Goal: Information Seeking & Learning: Check status

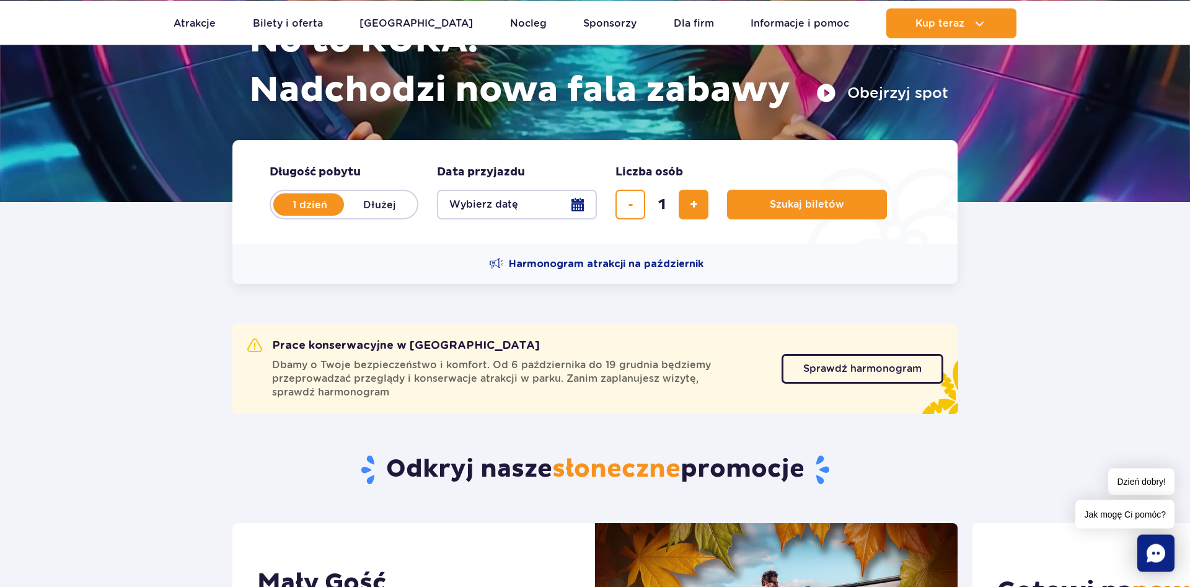
scroll to position [253, 0]
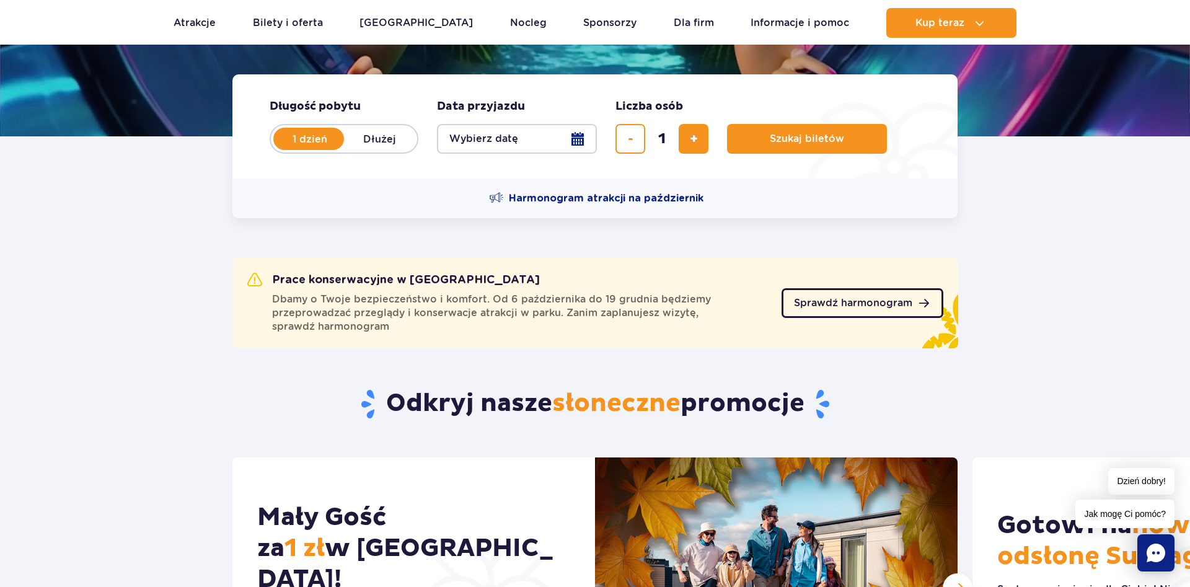
click at [859, 303] on span "Sprawdź harmonogram" at bounding box center [853, 303] width 118 height 10
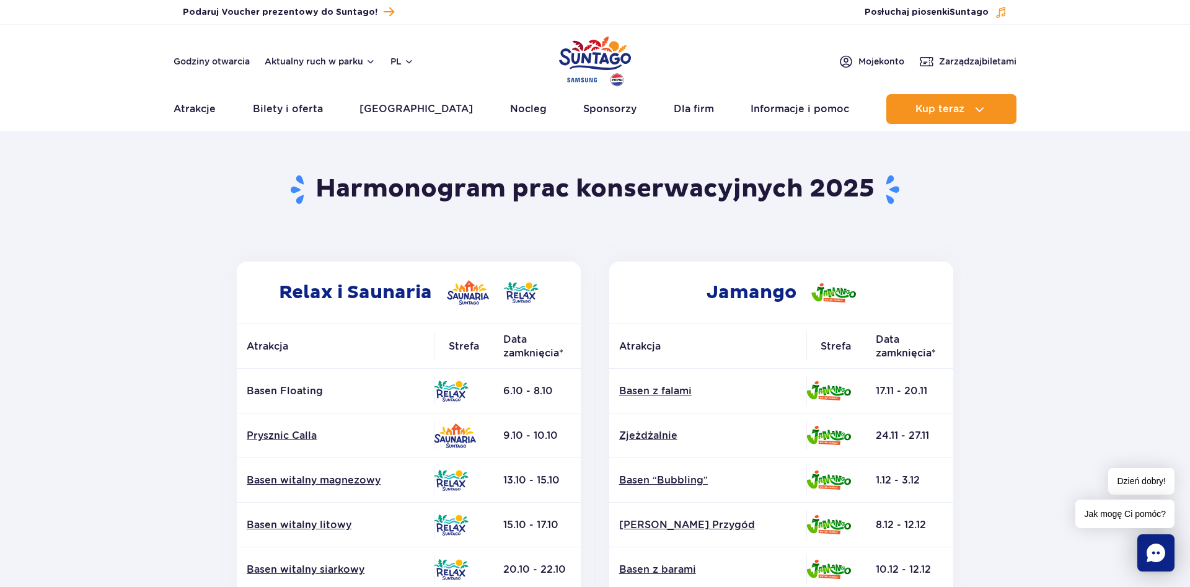
click at [611, 54] on img "Park of Poland" at bounding box center [595, 61] width 72 height 57
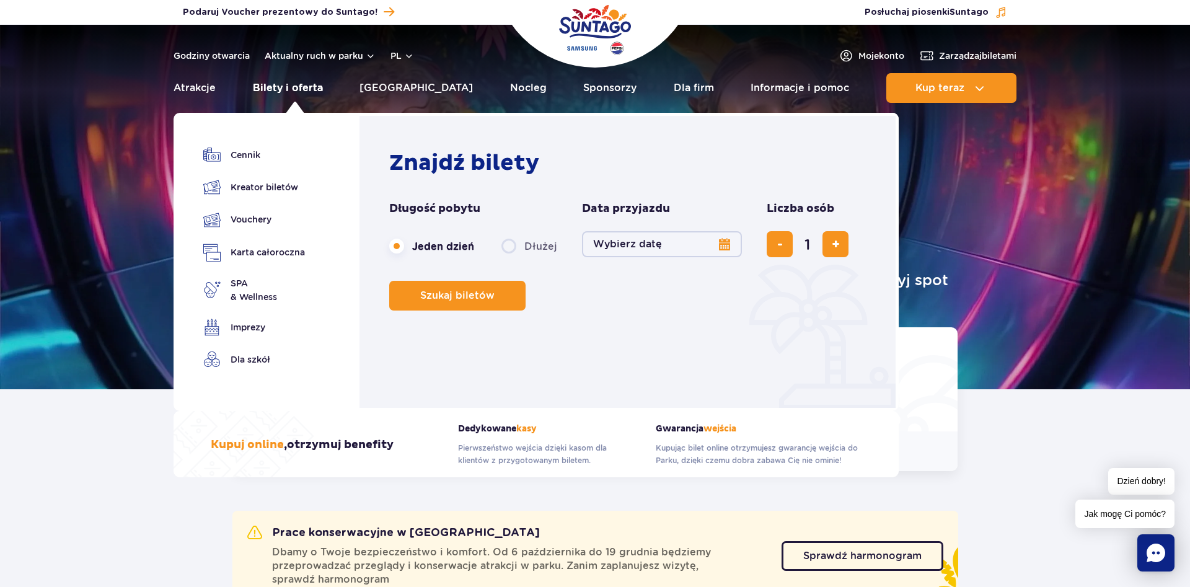
click at [290, 88] on link "Bilety i oferta" at bounding box center [288, 88] width 70 height 30
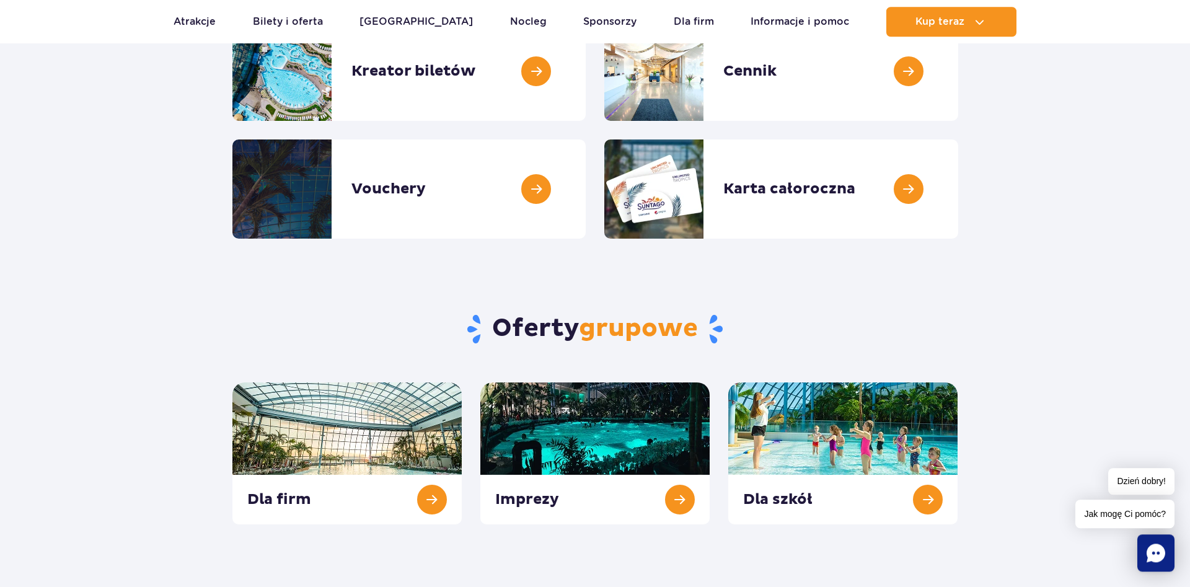
scroll to position [63, 0]
